Goal: Book appointment/travel/reservation

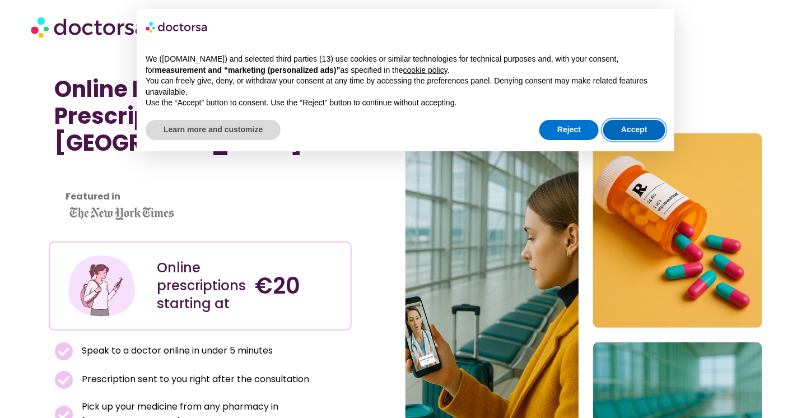
drag, startPoint x: 653, startPoint y: 120, endPoint x: 641, endPoint y: 126, distance: 12.5
click at [653, 120] on button "Accept" at bounding box center [634, 130] width 62 height 20
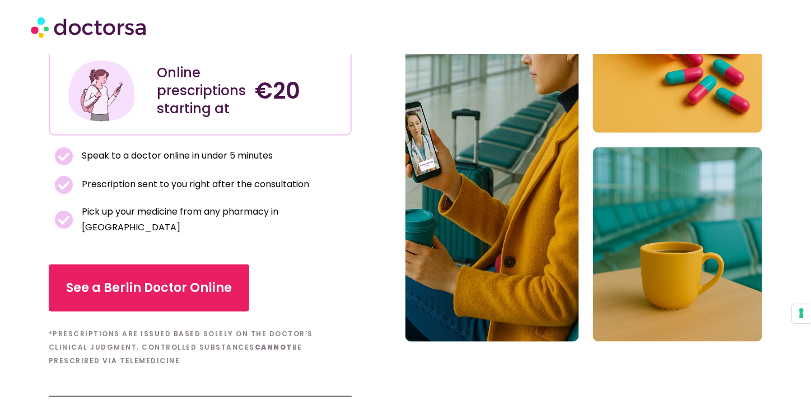
scroll to position [224, 0]
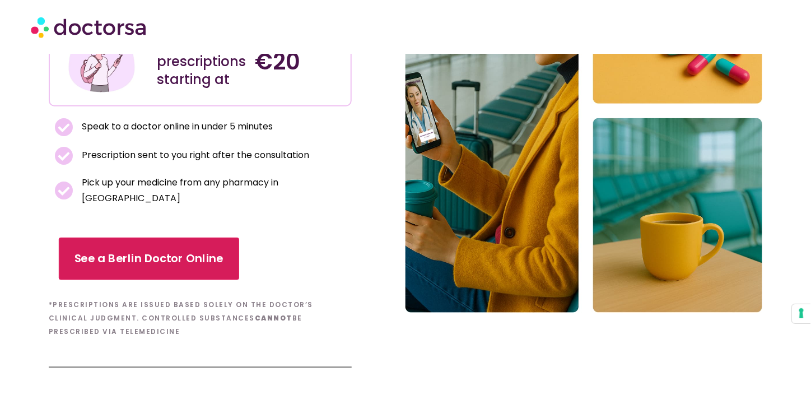
click at [194, 251] on span "See a Berlin Doctor Online" at bounding box center [148, 259] width 149 height 16
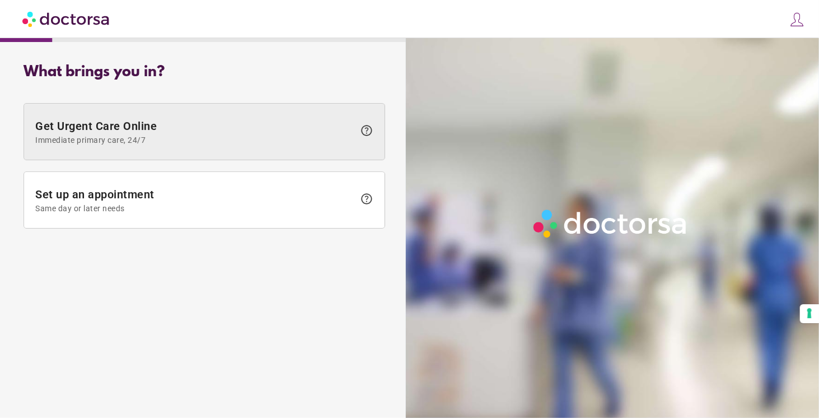
click at [186, 144] on span at bounding box center [204, 132] width 360 height 56
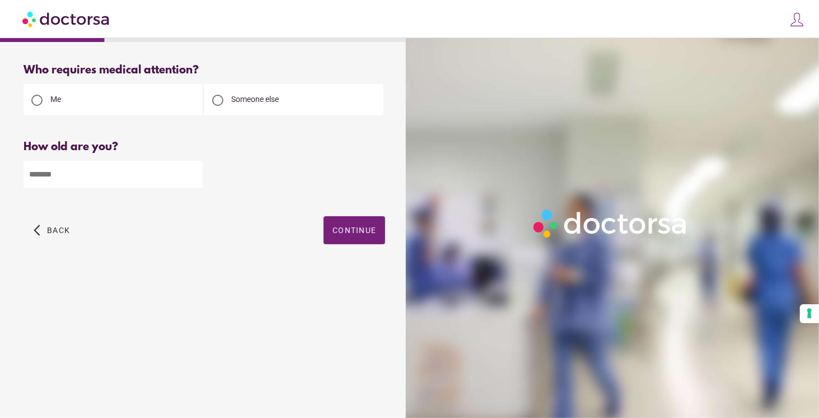
click at [81, 175] on input "number" at bounding box center [113, 174] width 179 height 27
type input "**"
click at [330, 234] on span "button" at bounding box center [355, 230] width 62 height 28
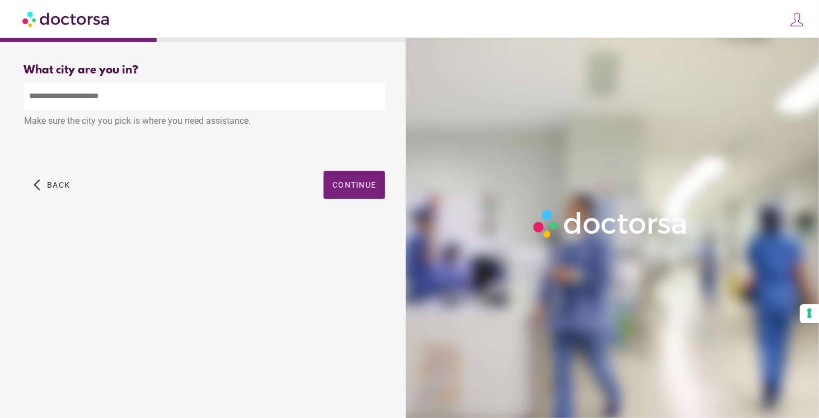
click at [88, 95] on input "text" at bounding box center [205, 95] width 362 height 27
